Goal: Communication & Community: Answer question/provide support

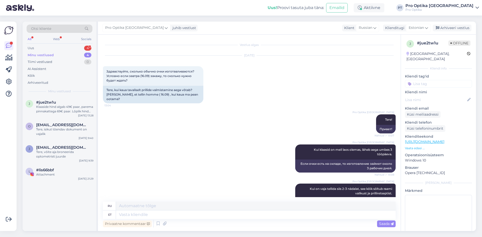
scroll to position [366, 0]
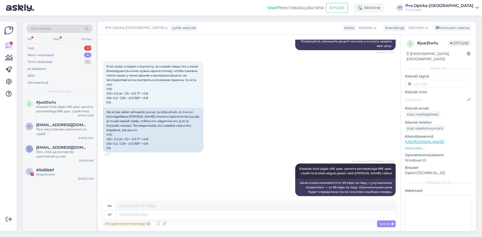
click at [37, 55] on div "Minu vestlused" at bounding box center [41, 55] width 26 height 5
click at [29, 46] on div "Uus" at bounding box center [31, 48] width 6 height 5
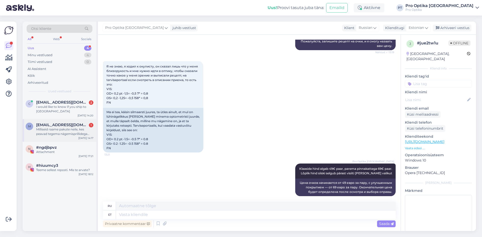
click at [63, 129] on div "Milliseid raame pakute neile, kes peavad tegema nägemisprillidega sporti. Nt jo…" at bounding box center [64, 131] width 57 height 9
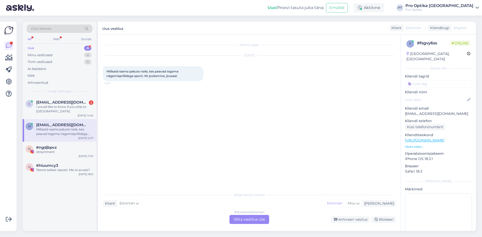
click at [248, 221] on div "Estonian to Estonian Võta vestlus üle" at bounding box center [249, 219] width 40 height 9
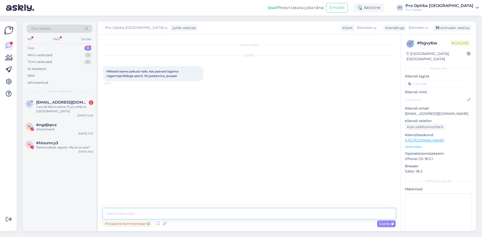
click at [140, 214] on textarea at bounding box center [249, 214] width 293 height 11
type textarea "Tere, soovitame külastada Järve Keskuse Pro optikat seal on väga hea spordipril…"
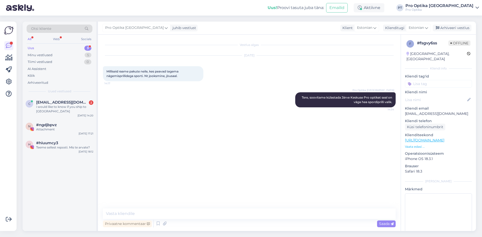
click at [30, 48] on div "Uus" at bounding box center [31, 48] width 7 height 5
click at [52, 108] on div "i would like to know if you ship to [GEOGRAPHIC_DATA]" at bounding box center [64, 109] width 57 height 9
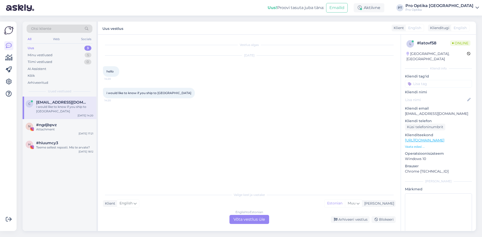
click at [253, 219] on div "English to Estonian Võta vestlus üle" at bounding box center [249, 219] width 40 height 9
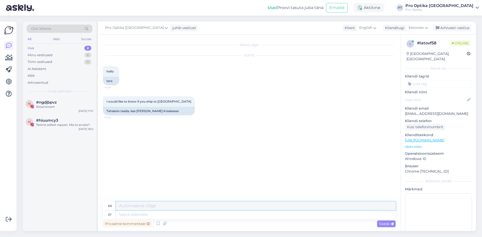
click at [132, 206] on textarea at bounding box center [256, 206] width 280 height 9
click at [128, 217] on textarea at bounding box center [256, 215] width 280 height 9
type textarea "Tere"
type textarea "Hello"
type textarea "Tere,"
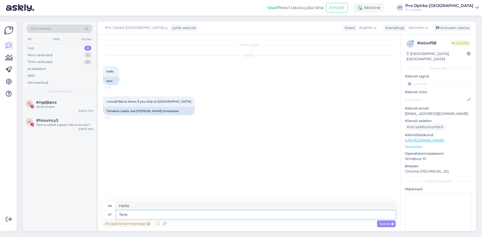
type textarea "Hello,"
type textarea "Tere, Jah"
type textarea "Hello, Yes"
type textarea "Tere,"
type textarea "Hello,"
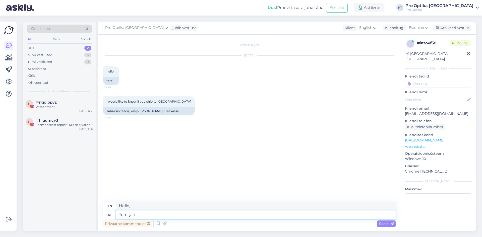
type textarea "Tere, jah s"
type textarea "Hello, yes"
type textarea "Tere, jah saadame"
type textarea "Hello, yes we do."
type textarea "Tere, jah saadame [PERSON_NAME]."
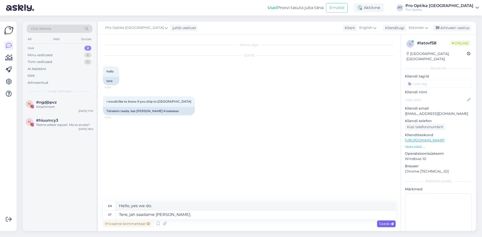
click at [388, 222] on span "Saada" at bounding box center [386, 224] width 15 height 5
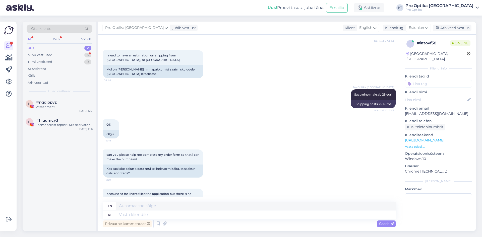
scroll to position [222, 0]
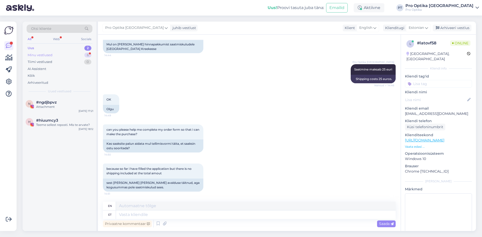
click at [40, 54] on div "Minu vestlused" at bounding box center [40, 55] width 25 height 5
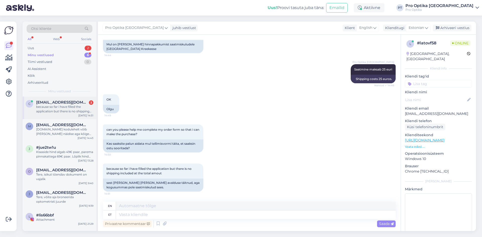
click at [61, 104] on span "[EMAIL_ADDRESS][DOMAIN_NAME]" at bounding box center [62, 102] width 52 height 5
click at [56, 131] on div "[DOMAIN_NAME] kodulehelt võib [PERSON_NAME] näidise aga kõige parem on külastad…" at bounding box center [64, 131] width 57 height 9
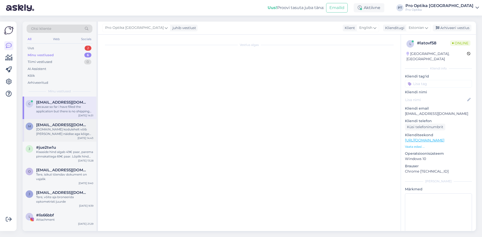
scroll to position [0, 0]
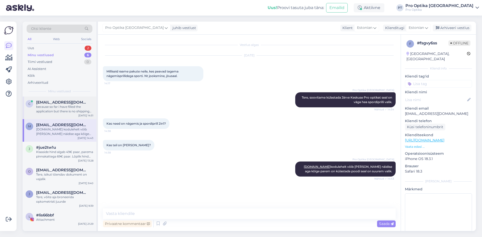
click at [60, 110] on div "because so far i have filled the application but there is no shipping included …" at bounding box center [64, 109] width 57 height 9
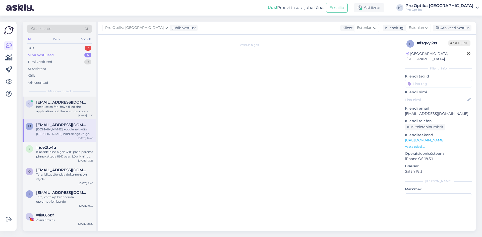
scroll to position [222, 0]
